Goal: Information Seeking & Learning: Learn about a topic

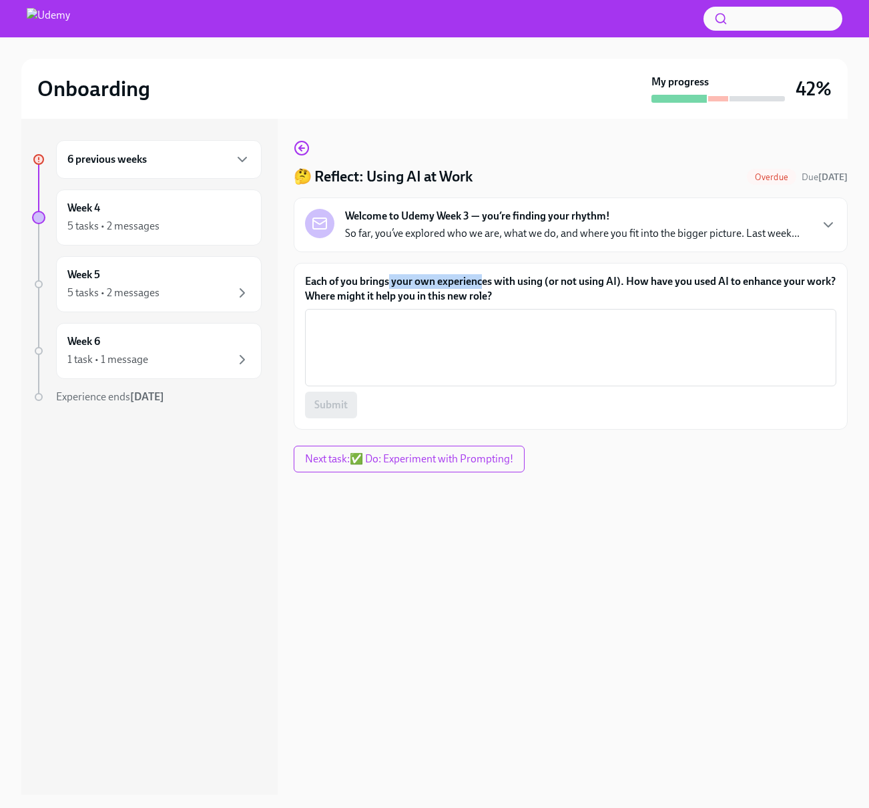
drag, startPoint x: 389, startPoint y: 278, endPoint x: 481, endPoint y: 286, distance: 92.5
click at [481, 287] on label "Each of you brings your own experiences with using (or not using AI). How have …" at bounding box center [570, 288] width 531 height 29
click at [481, 288] on label "Each of you brings your own experiences with using (or not using AI). How have …" at bounding box center [570, 288] width 531 height 29
click at [481, 316] on textarea "Each of you brings your own experiences with using (or not using AI). How have …" at bounding box center [570, 348] width 515 height 64
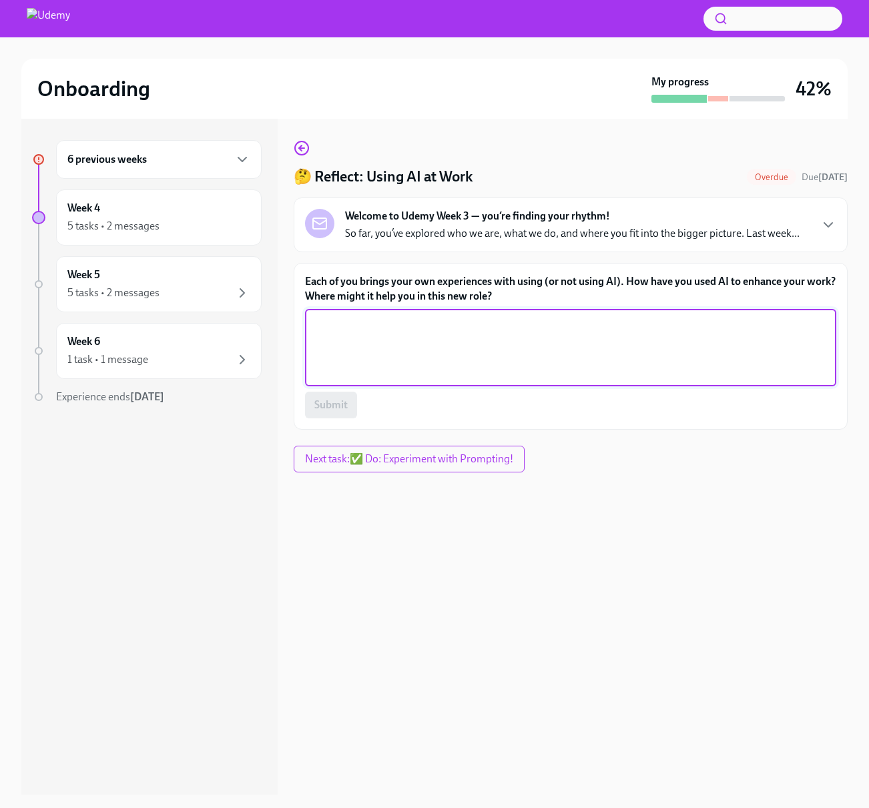
click at [481, 288] on label "Each of you brings your own experiences with using (or not using AI). How have …" at bounding box center [570, 288] width 531 height 29
click at [481, 316] on textarea "Each of you brings your own experiences with using (or not using AI). How have …" at bounding box center [570, 348] width 515 height 64
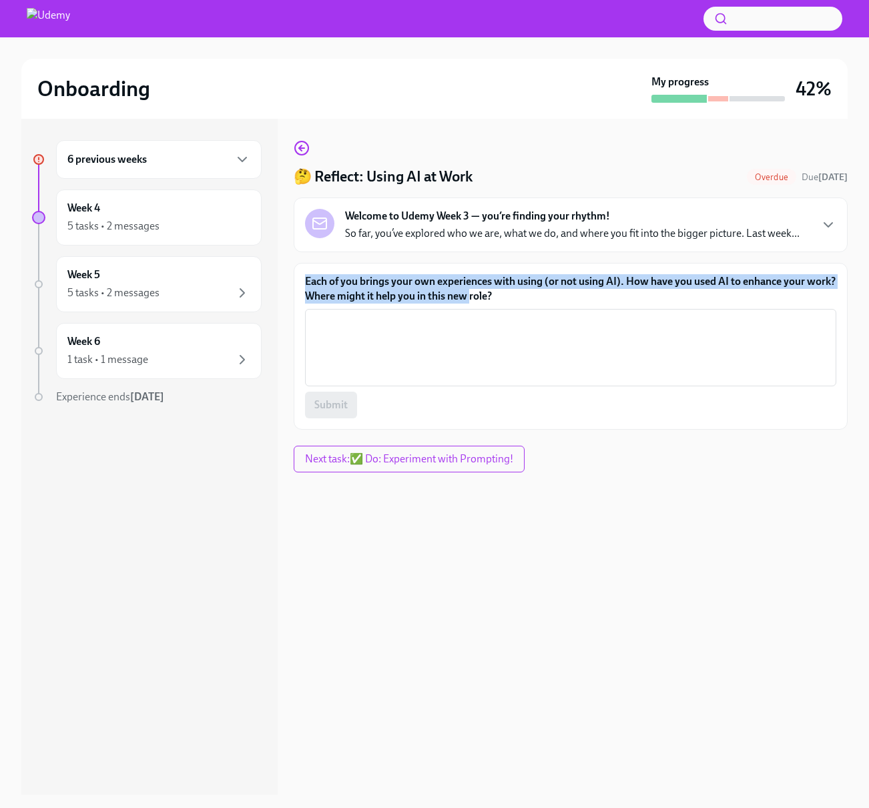
drag, startPoint x: 501, startPoint y: 292, endPoint x: 409, endPoint y: 272, distance: 94.4
click at [409, 272] on div "Each of you brings your own experiences with using (or not using AI). How have …" at bounding box center [571, 346] width 554 height 167
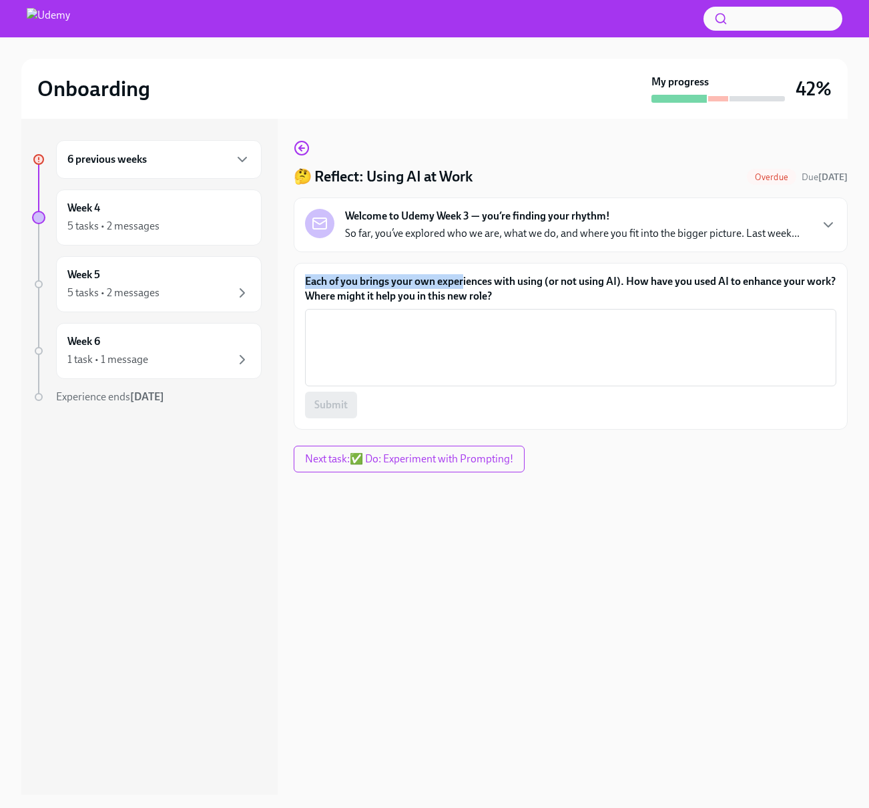
drag, startPoint x: 392, startPoint y: 272, endPoint x: 465, endPoint y: 285, distance: 74.0
click at [465, 287] on div "Each of you brings your own experiences with using (or not using AI). How have …" at bounding box center [571, 346] width 554 height 167
click at [465, 285] on label "Each of you brings your own experiences with using (or not using AI). How have …" at bounding box center [570, 288] width 531 height 29
click at [465, 316] on textarea "Each of you brings your own experiences with using (or not using AI). How have …" at bounding box center [570, 348] width 515 height 64
click at [166, 164] on div "6 previous weeks" at bounding box center [158, 160] width 183 height 16
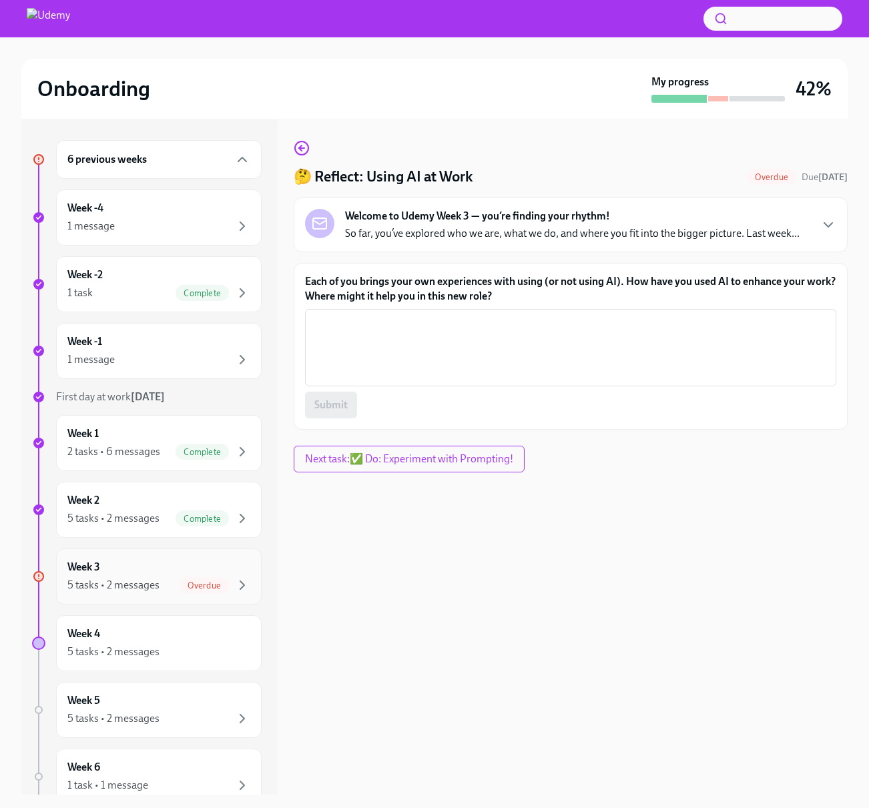
click at [167, 573] on div "Week 3 5 tasks • 2 messages Overdue" at bounding box center [158, 576] width 183 height 33
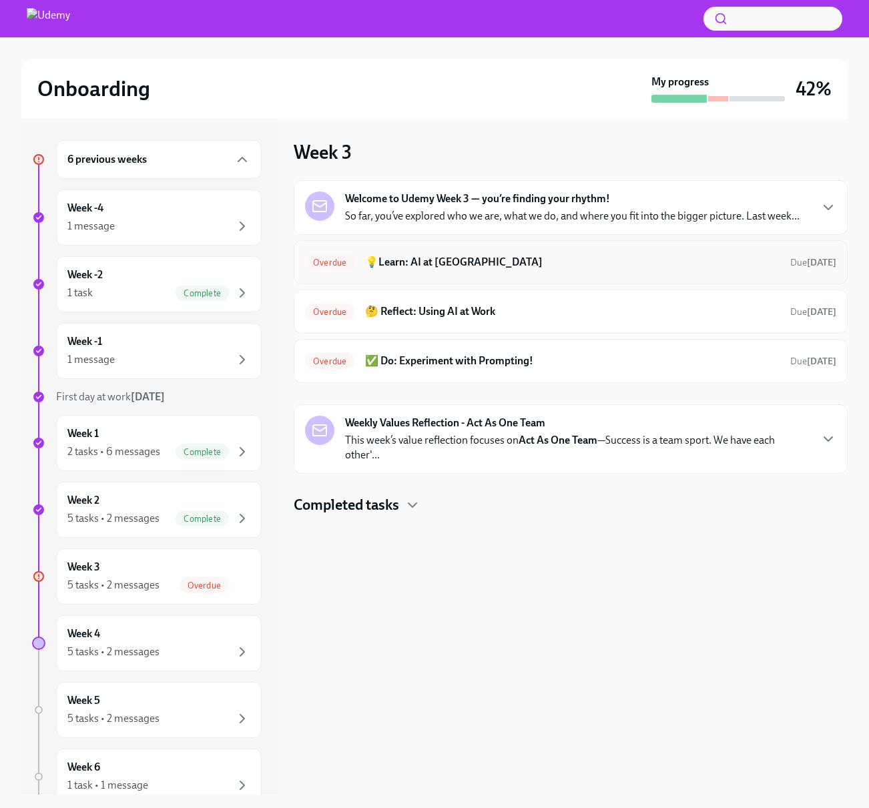
click at [624, 268] on h6 "💡Learn: AI at [GEOGRAPHIC_DATA]" at bounding box center [572, 262] width 415 height 15
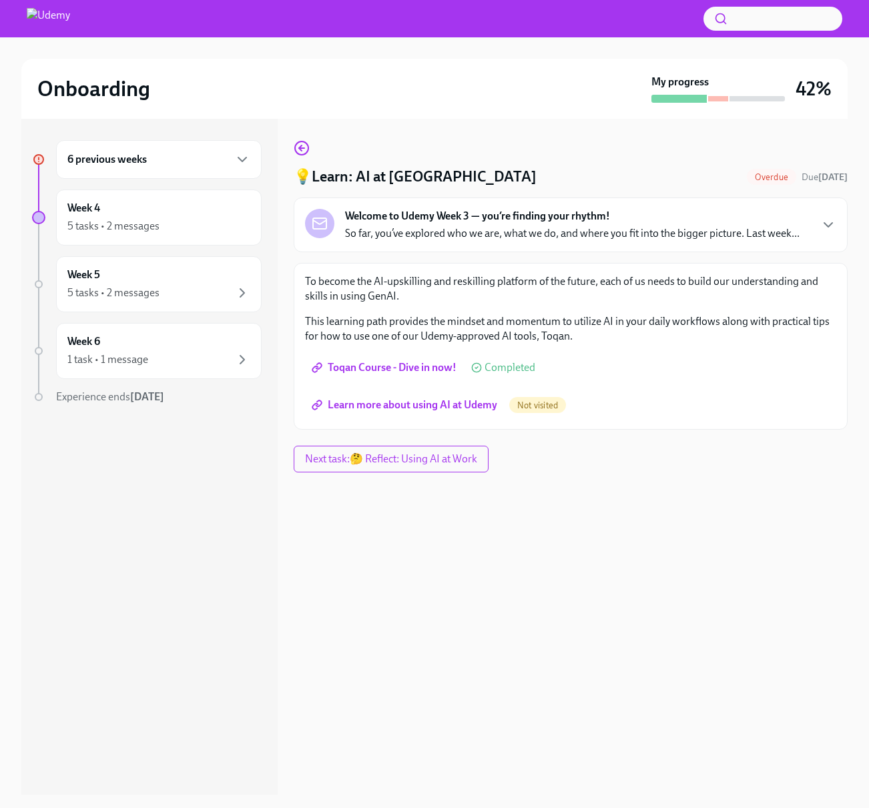
click at [433, 408] on span "Learn more about using AI at Udemy" at bounding box center [405, 405] width 183 height 13
